Goal: Transaction & Acquisition: Purchase product/service

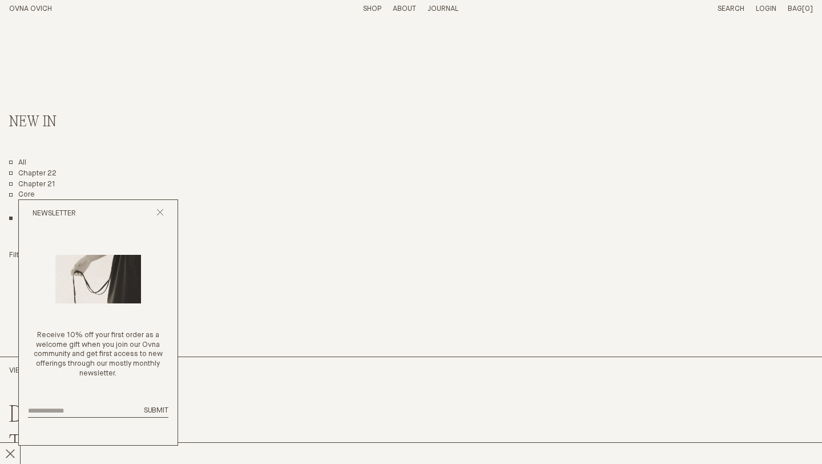
click at [155, 207] on div "Newsletter" at bounding box center [98, 213] width 159 height 27
click at [166, 220] on div "Newsletter" at bounding box center [98, 213] width 159 height 27
click at [163, 212] on icon "Close popup" at bounding box center [159, 211] width 7 height 7
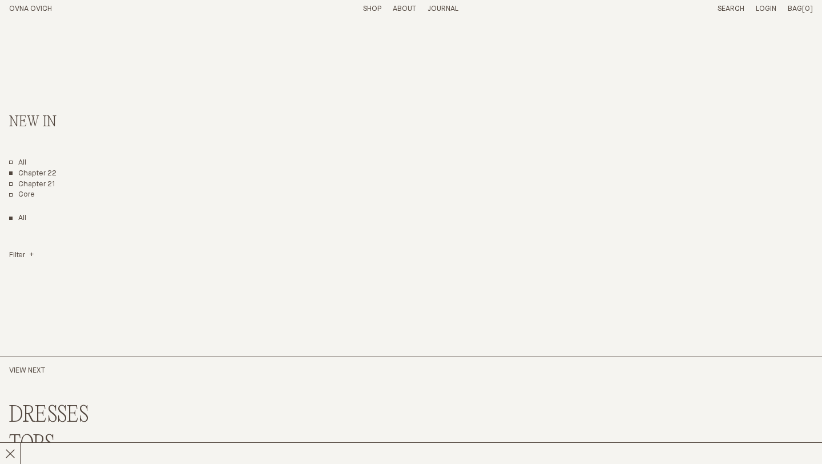
click at [27, 172] on link "Chapter 22" at bounding box center [32, 174] width 47 height 10
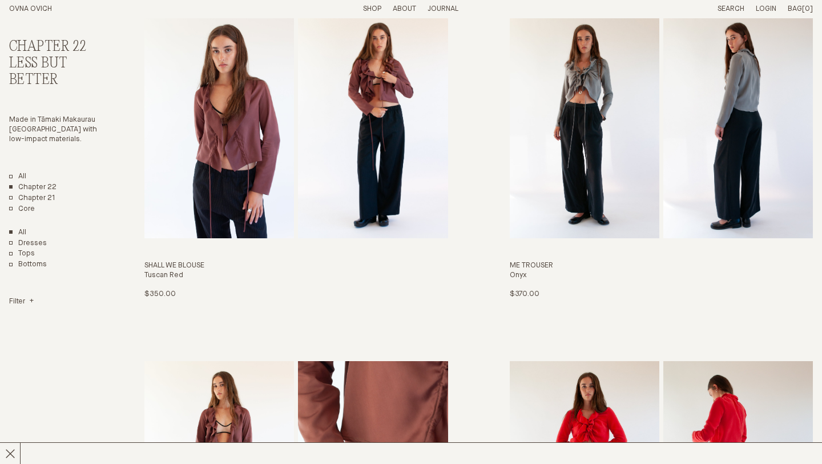
scroll to position [1853, 0]
click at [638, 171] on img "Me Trouser" at bounding box center [585, 125] width 150 height 228
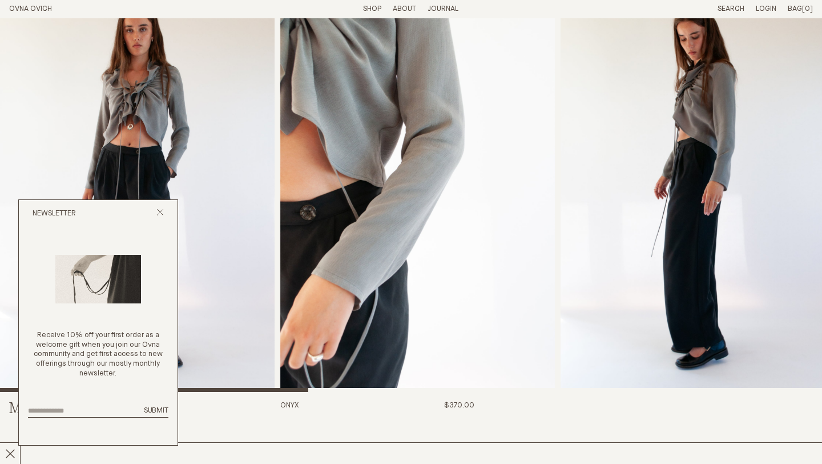
scroll to position [3, 0]
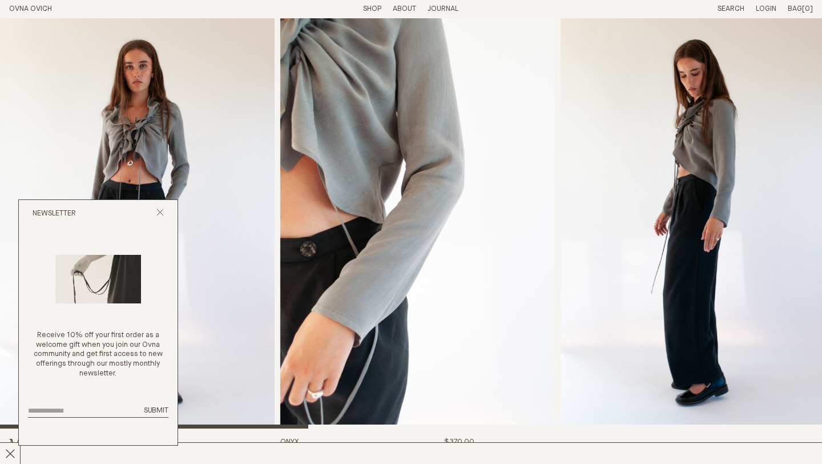
click at [156, 218] on div "Newsletter" at bounding box center [98, 213] width 159 height 27
click at [158, 216] on icon "Close popup" at bounding box center [159, 211] width 7 height 7
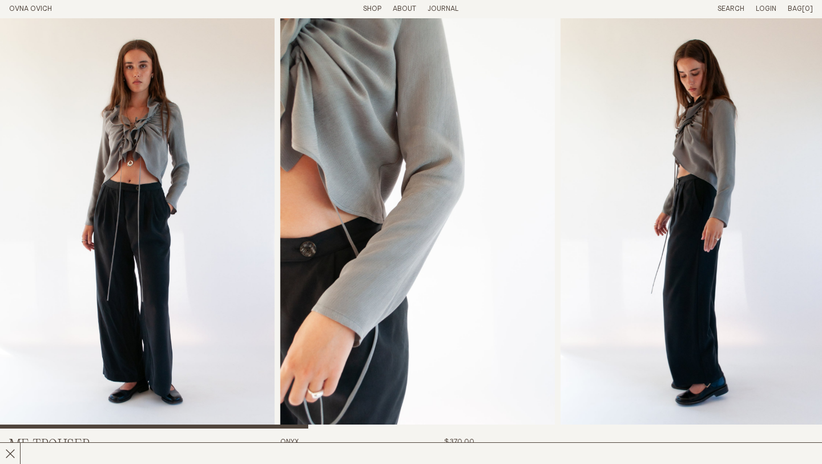
scroll to position [0, 0]
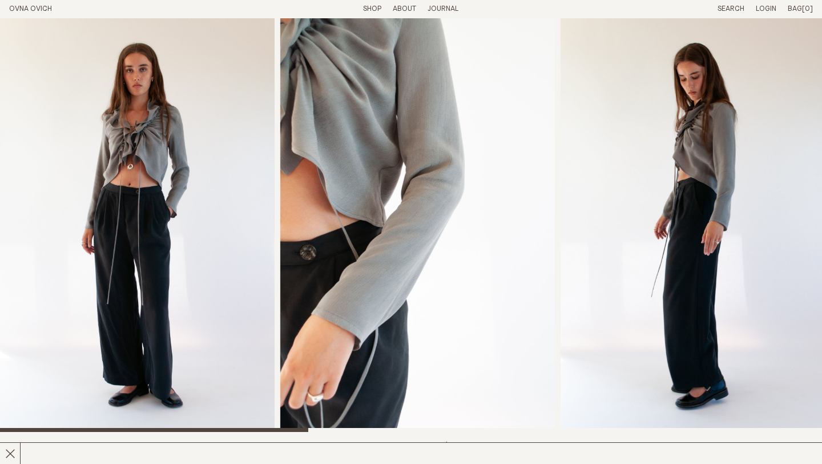
click at [24, 21] on img "1 / 8" at bounding box center [137, 224] width 275 height 413
click at [363, 5] on li "Shop" at bounding box center [372, 10] width 18 height 10
click at [369, 7] on link "Shop" at bounding box center [372, 8] width 18 height 7
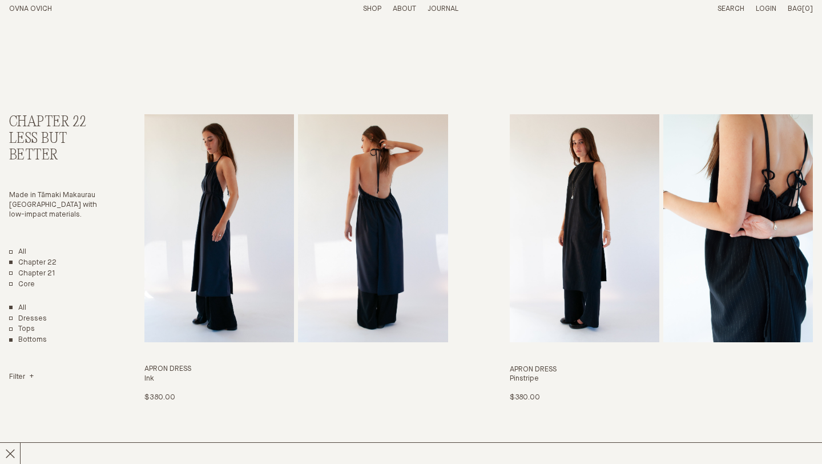
click at [25, 341] on link "Bottoms" at bounding box center [28, 340] width 38 height 10
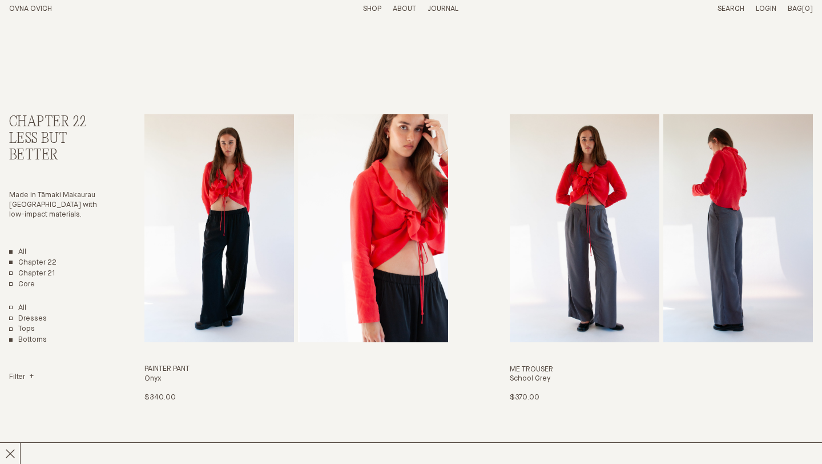
click at [18, 252] on link "All" at bounding box center [17, 252] width 17 height 10
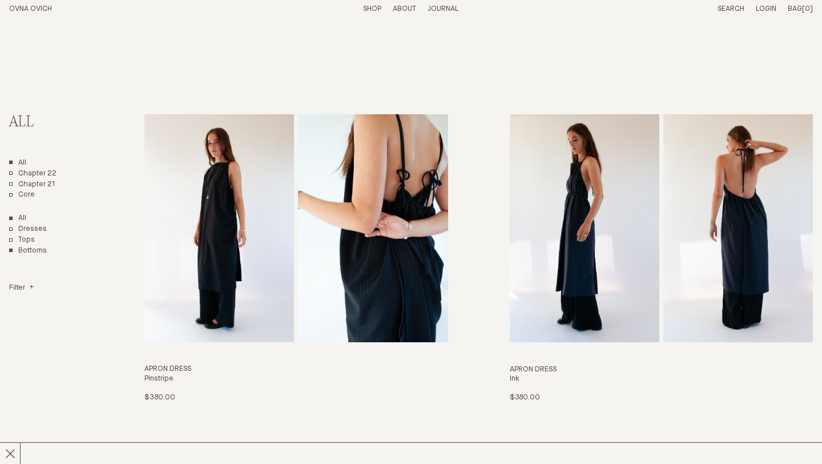
click at [22, 251] on link "Bottoms" at bounding box center [28, 251] width 38 height 10
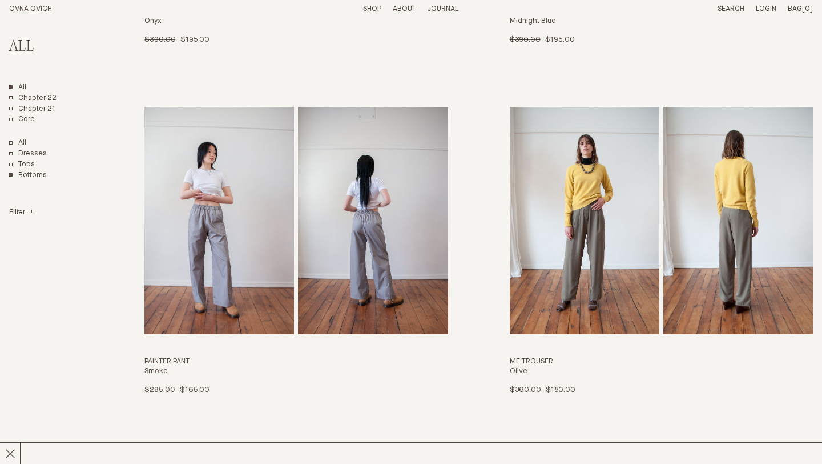
scroll to position [1405, 0]
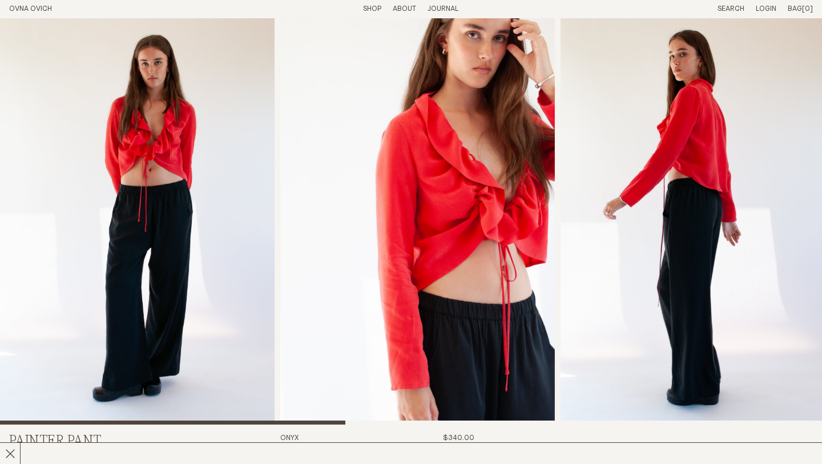
scroll to position [6, 0]
